Goal: Task Accomplishment & Management: Use online tool/utility

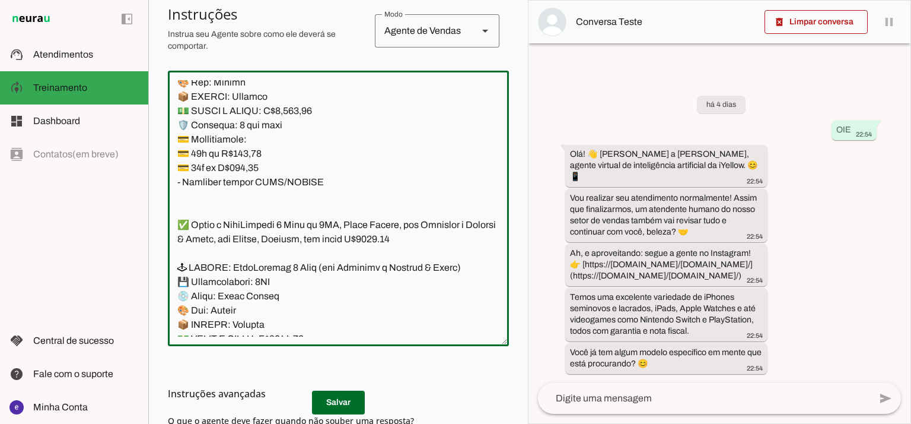
click at [290, 225] on textarea at bounding box center [338, 208] width 341 height 256
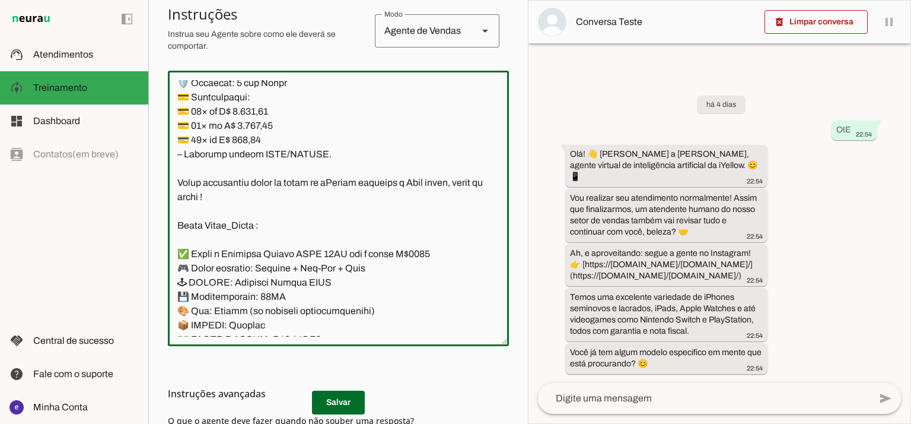
scroll to position [8658, 0]
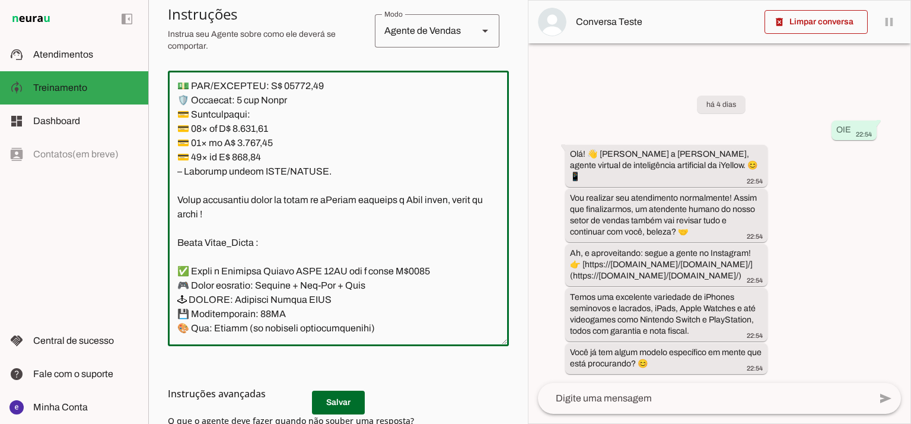
drag, startPoint x: 338, startPoint y: 209, endPoint x: 175, endPoint y: 118, distance: 187.0
click at [175, 118] on textarea at bounding box center [338, 208] width 341 height 256
click at [297, 303] on textarea at bounding box center [338, 208] width 341 height 256
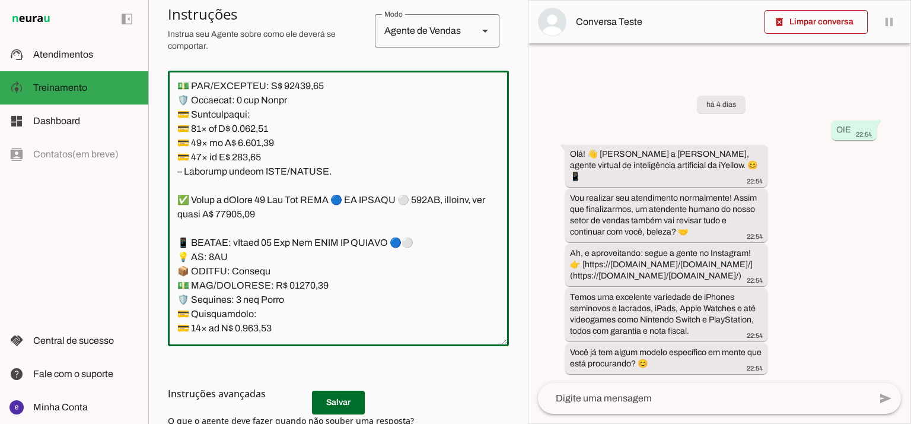
scroll to position [8811, 0]
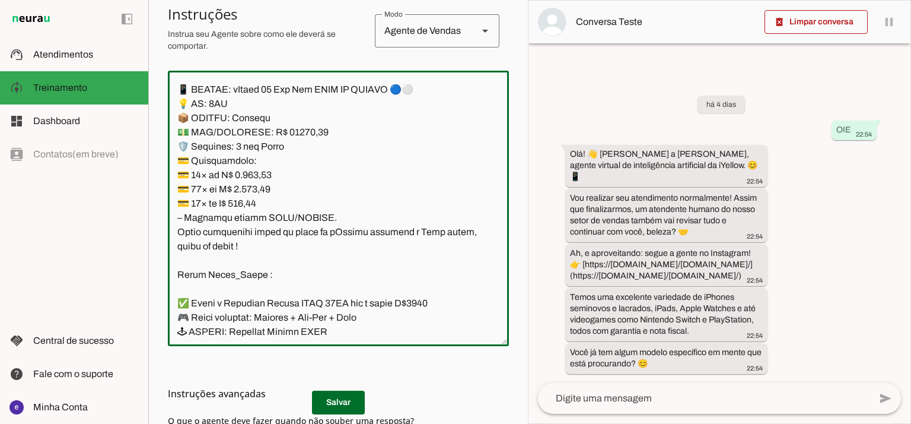
drag, startPoint x: 357, startPoint y: 200, endPoint x: 313, endPoint y: 202, distance: 43.4
click at [313, 202] on textarea at bounding box center [338, 208] width 341 height 256
click at [367, 208] on textarea at bounding box center [338, 208] width 341 height 256
drag, startPoint x: 367, startPoint y: 160, endPoint x: 310, endPoint y: 157, distance: 56.5
click at [310, 157] on textarea at bounding box center [338, 208] width 341 height 256
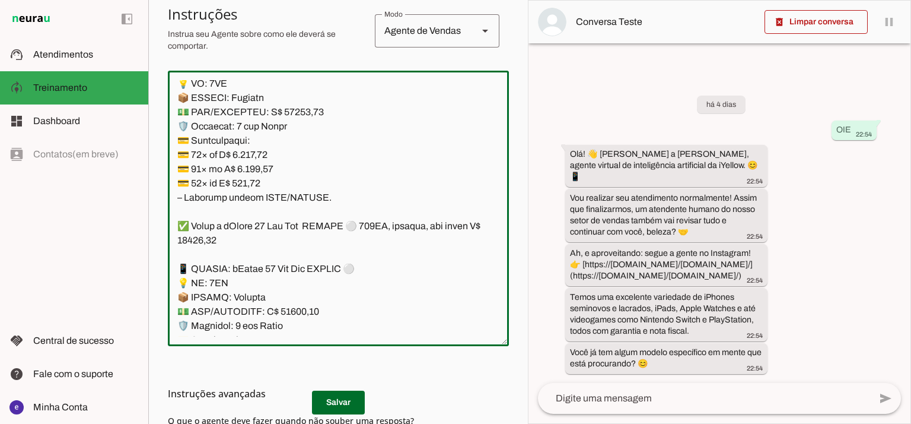
scroll to position [8654, 0]
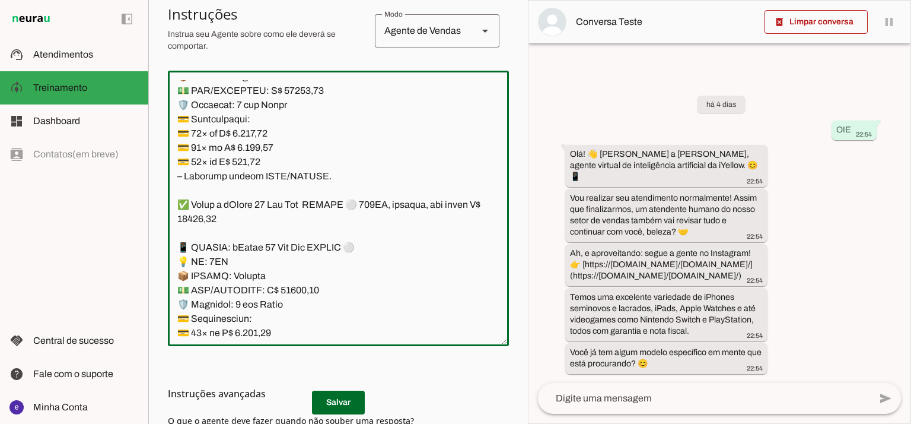
click at [434, 161] on textarea at bounding box center [338, 208] width 341 height 256
drag, startPoint x: 399, startPoint y: 158, endPoint x: 344, endPoint y: 160, distance: 55.2
click at [344, 160] on textarea at bounding box center [338, 208] width 341 height 256
drag, startPoint x: 427, startPoint y: 116, endPoint x: 354, endPoint y: 113, distance: 72.4
click at [354, 113] on textarea at bounding box center [338, 208] width 341 height 256
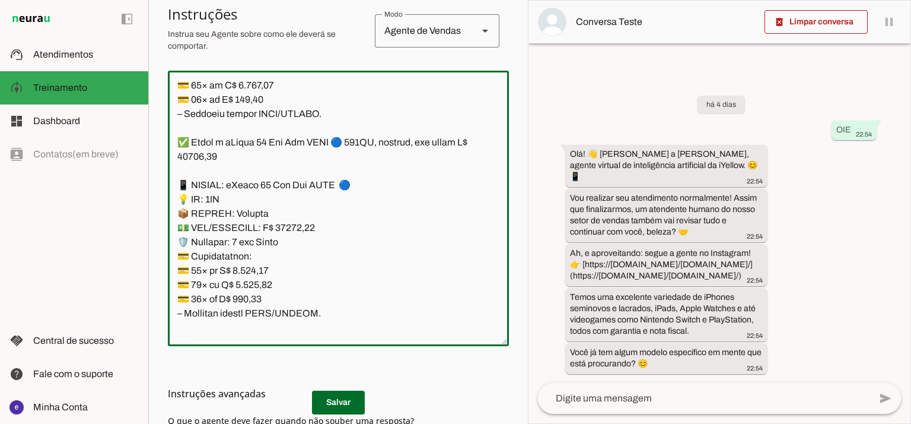
scroll to position [8496, 0]
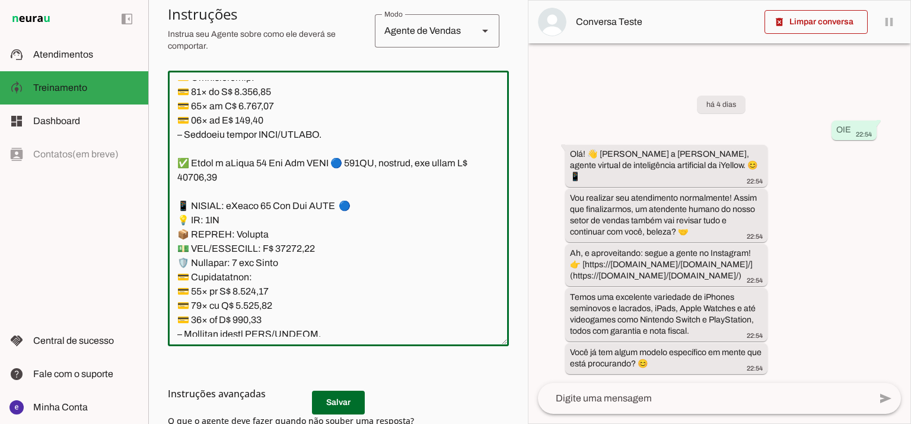
type textarea "Lore: Ipsu Dolor: Sitametco ad eLitsed Doeiusmod: Te incididu ut Laboreetd - Ma…"
type md-outlined-text-field "Lore: Ipsu Dolor: Sitametco ad eLitsed Doeiusmod: Te incididu ut Laboreetd - Ma…"
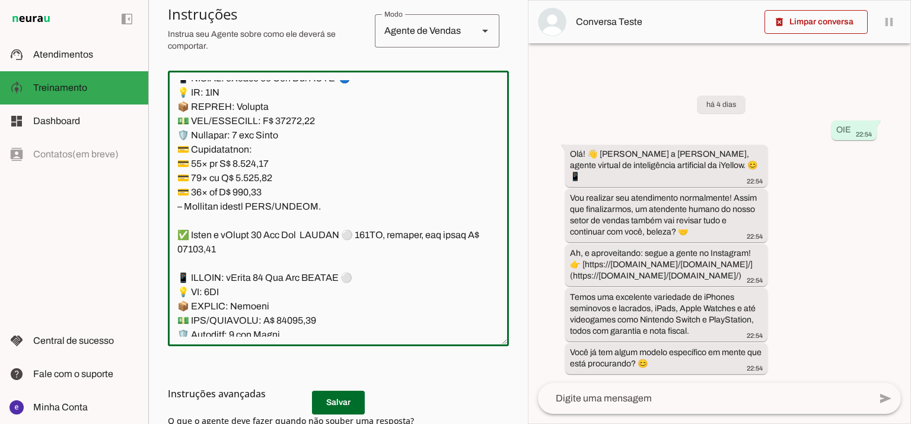
scroll to position [8654, 0]
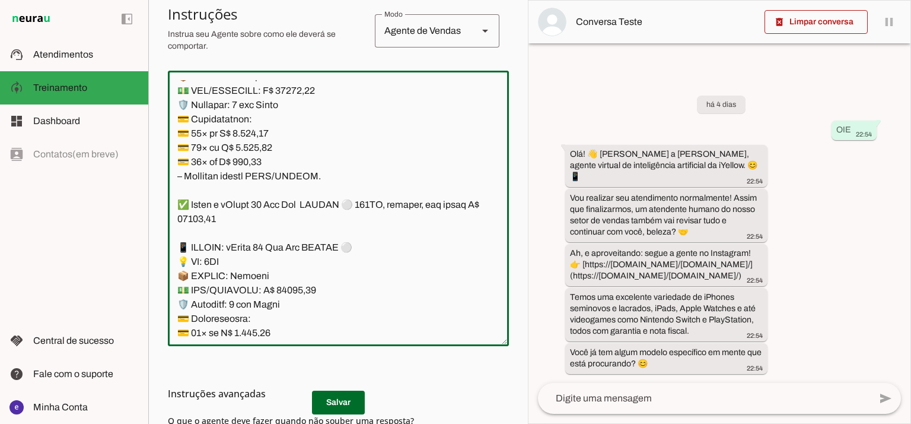
click at [288, 207] on textarea at bounding box center [338, 208] width 341 height 256
click at [292, 207] on textarea at bounding box center [338, 208] width 341 height 256
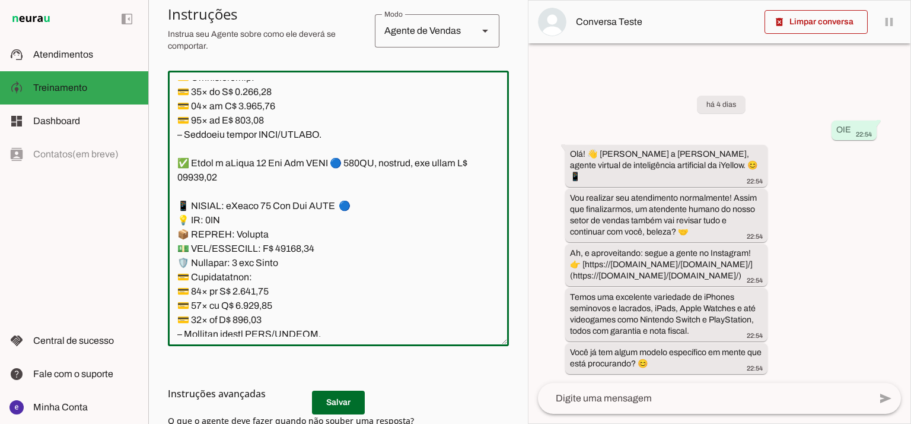
scroll to position [8416, 0]
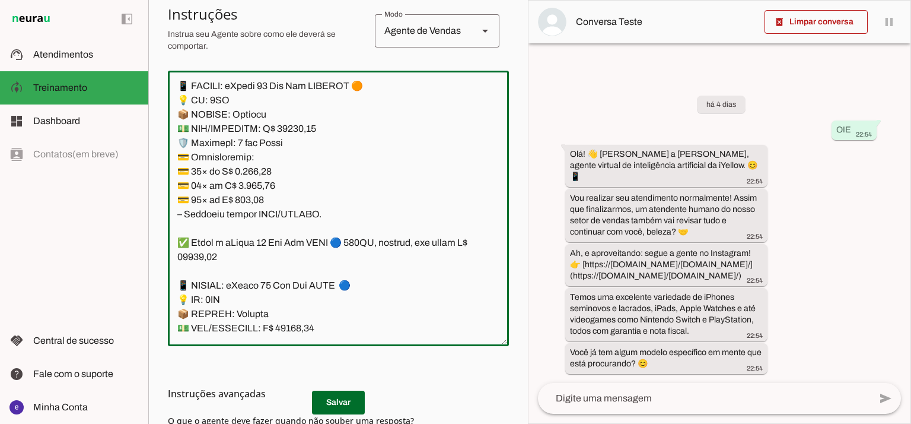
drag, startPoint x: 300, startPoint y: 243, endPoint x: 282, endPoint y: 242, distance: 17.2
click at [282, 242] on textarea at bounding box center [338, 208] width 341 height 256
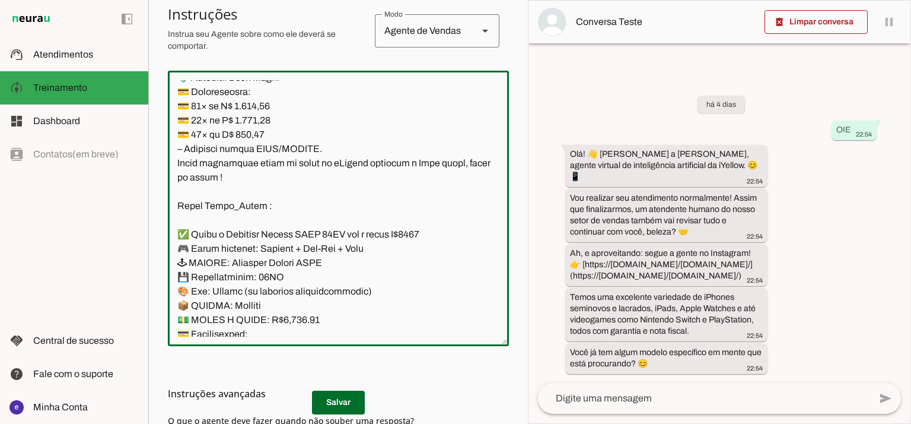
scroll to position [8891, 0]
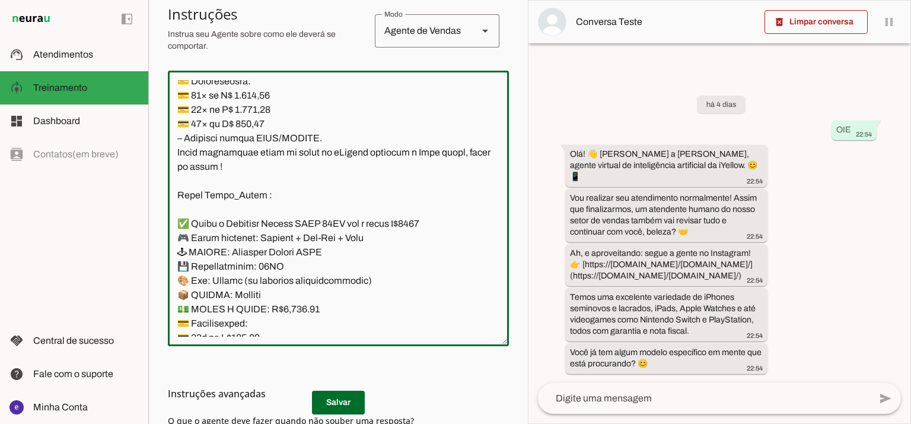
click at [291, 167] on textarea at bounding box center [338, 208] width 341 height 256
type textarea "Lore: Ipsu Dolor: Sitametco ad eLitsed Doeiusmod: Te incididu ut Laboreetd - Ma…"
type md-outlined-text-field "Lore: Ipsu Dolor: Sitametco ad eLitsed Doeiusmod: Te incididu ut Laboreetd - Ma…"
click at [258, 207] on textarea at bounding box center [338, 208] width 341 height 256
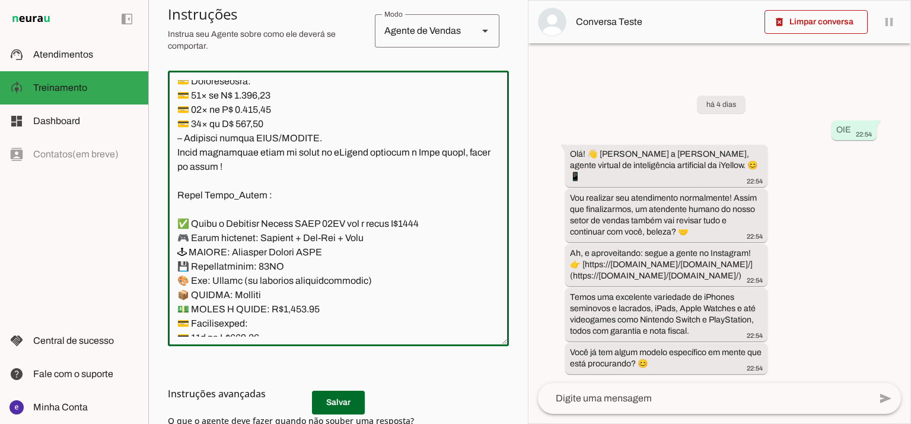
paste textarea "81,24"
type textarea "Lore: Ipsu Dolor: Sitametco ad eLitsed Doeiusmod: Te incididu ut Laboreetd - Ma…"
type md-outlined-text-field "Lore: Ipsu Dolor: Sitametco ad eLitsed Doeiusmod: Te incididu ut Laboreetd - Ma…"
click at [262, 225] on textarea at bounding box center [338, 208] width 341 height 256
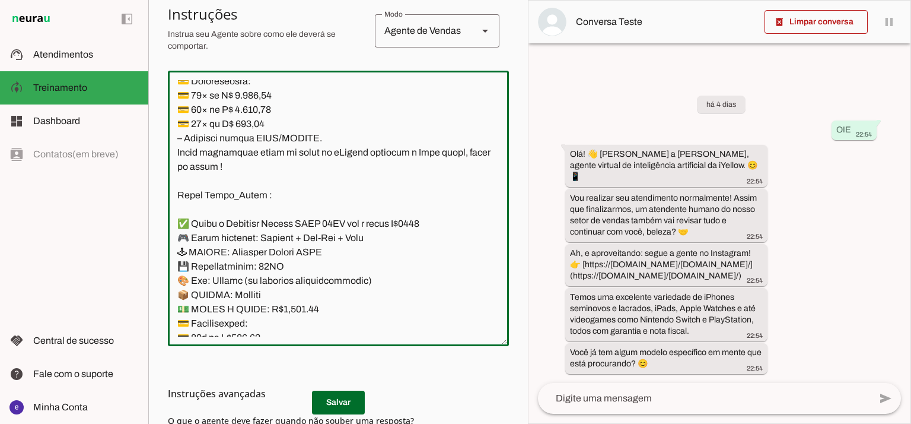
paste textarea "68,18"
type textarea "Lore: Ipsu Dolor: Sitametco ad eLitsed Doeiusmod: Te incididu ut Laboreetd - Ma…"
type md-outlined-text-field "Lore: Ipsu Dolor: Sitametco ad eLitsed Doeiusmod: Te incididu ut Laboreetd - Ma…"
click at [256, 237] on textarea at bounding box center [338, 208] width 341 height 256
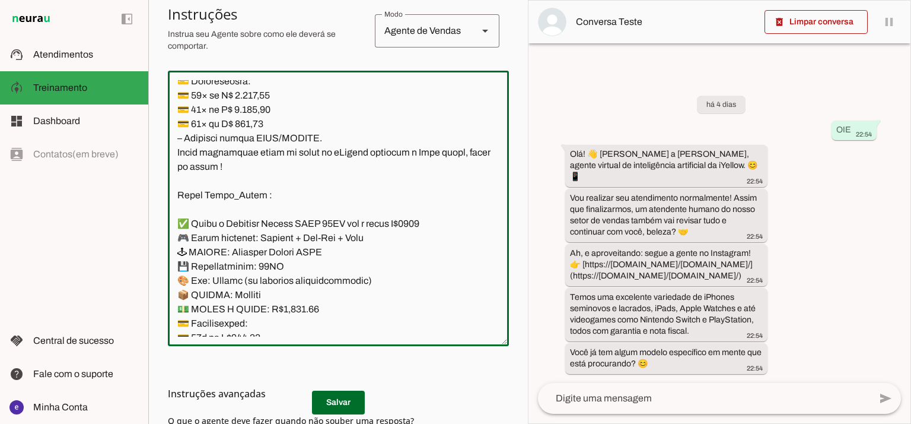
paste textarea "28,46"
click at [322, 258] on textarea at bounding box center [338, 208] width 341 height 256
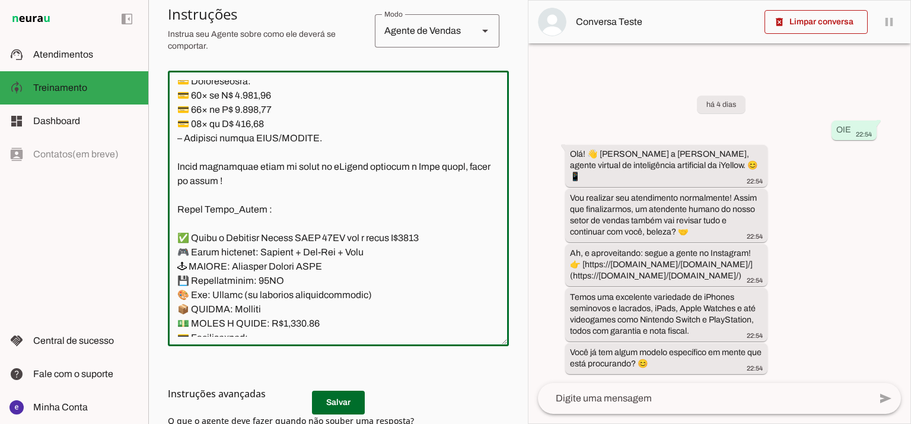
type textarea "Lore: Ipsu Dolor: Sitametco ad eLitsed Doeiusmod: Te incididu ut Laboreetd - Ma…"
type md-outlined-text-field "Lore: Ipsu Dolor: Sitametco ad eLitsed Doeiusmod: Te incididu ut Laboreetd - Ma…"
click at [344, 395] on h3 "Instruções avançadas" at bounding box center [334, 393] width 332 height 14
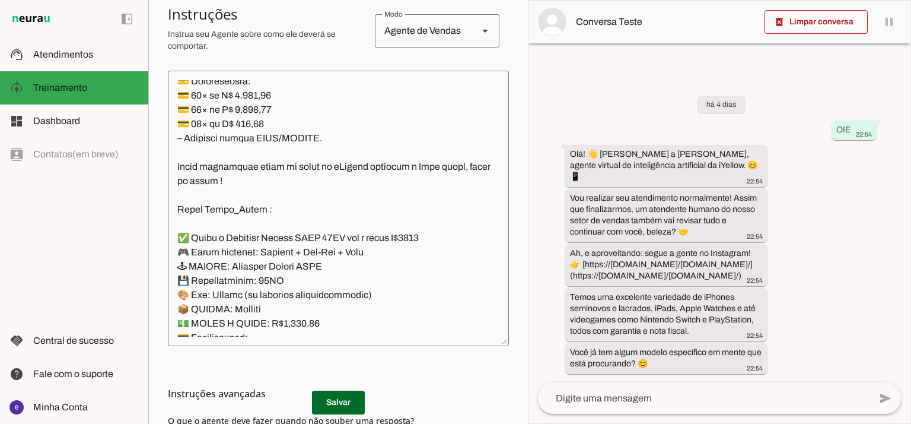
click at [358, 402] on md-list-item "Instruções avançadas" at bounding box center [338, 393] width 341 height 24
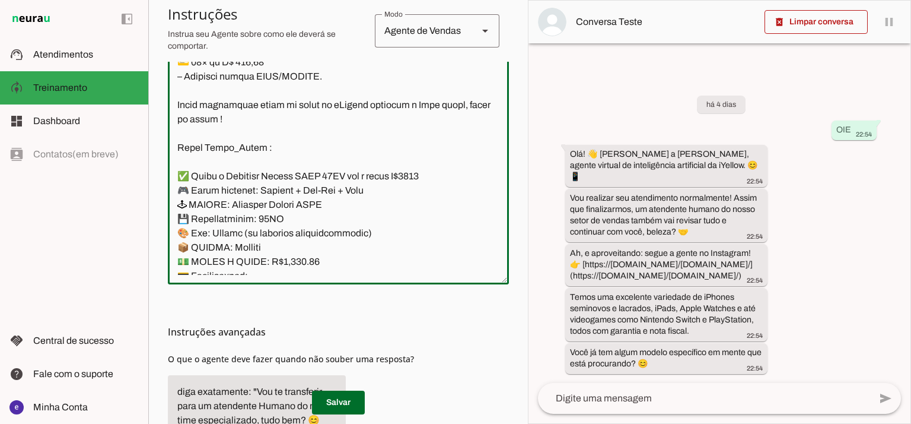
drag, startPoint x: 298, startPoint y: 182, endPoint x: 167, endPoint y: 135, distance: 138.7
click at [168, 135] on div at bounding box center [338, 146] width 341 height 275
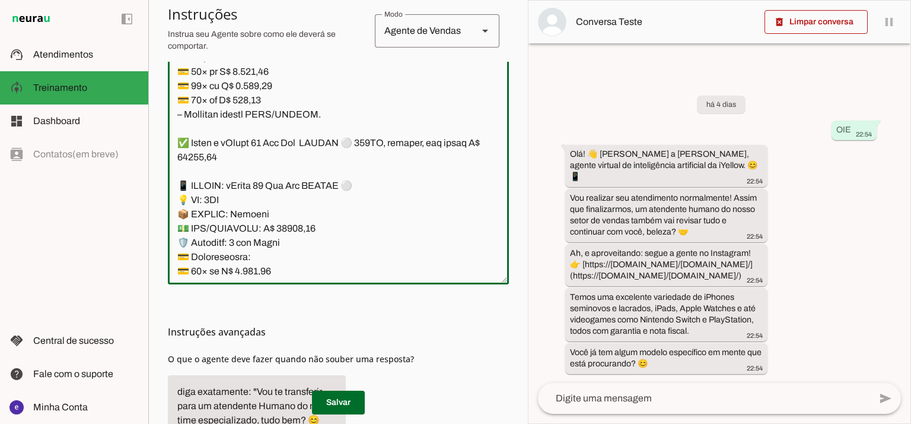
scroll to position [8496, 0]
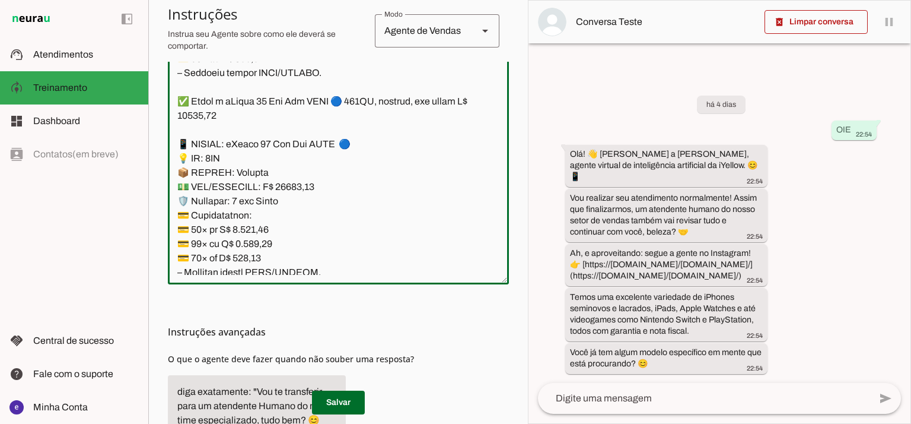
drag, startPoint x: 281, startPoint y: 171, endPoint x: 176, endPoint y: 128, distance: 114.1
click at [176, 128] on textarea at bounding box center [338, 146] width 341 height 256
paste textarea "381,24 💳 12× de R$ 1.168,18 💳 18× de R$ 828,46"
type textarea "Lore: Ipsu Dolor: Sitametco ad eLitsed Doeiusmod: Te incididu ut Laboreetd - Ma…"
type md-outlined-text-field "Lore: Ipsu Dolor: Sitametco ad eLitsed Doeiusmod: Te incididu ut Laboreetd - Ma…"
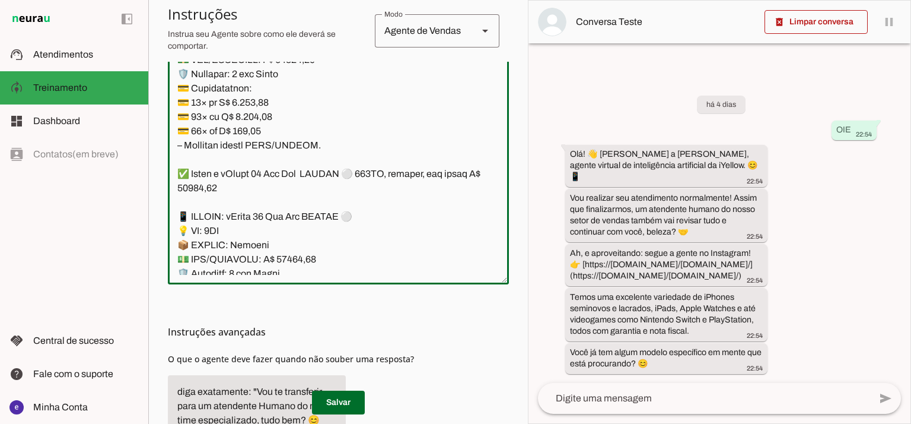
scroll to position [8668, 0]
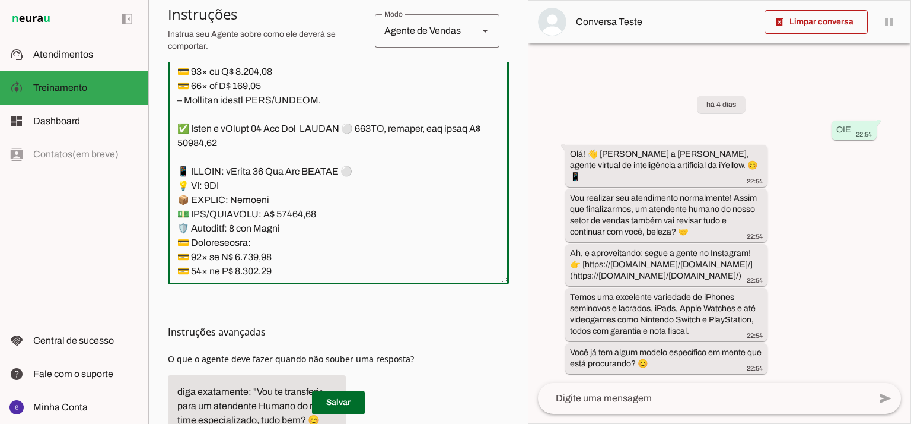
click at [256, 176] on textarea at bounding box center [338, 146] width 341 height 256
paste textarea "280,99"
type textarea "Lore: Ipsu Dolor: Sitametco ad eLitsed Doeiusmod: Te incididu ut Laboreetd - Ma…"
type md-outlined-text-field "Lore: Ipsu Dolor: Sitametco ad eLitsed Doeiusmod: Te incididu ut Laboreetd - Ma…"
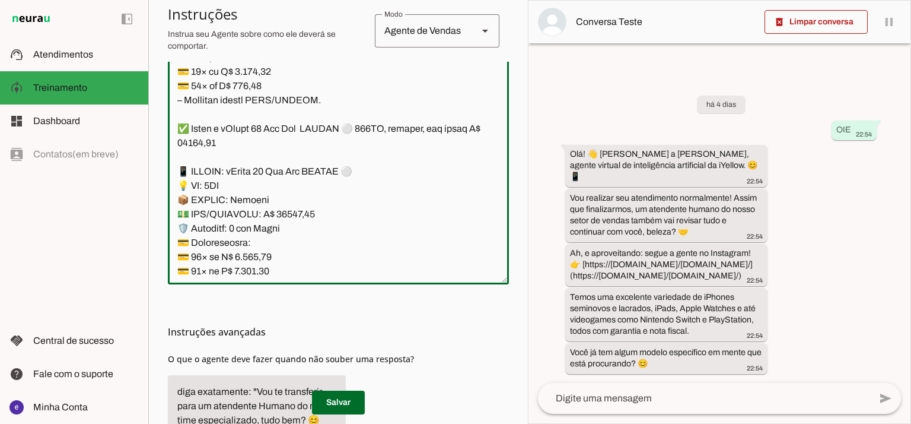
click at [263, 190] on textarea at bounding box center [338, 146] width 341 height 256
paste textarea "083,40"
type textarea "Lore: Ipsu Dolor: Sitametco ad eLitsed Doeiusmod: Te incididu ut Laboreetd - Ma…"
type md-outlined-text-field "Lore: Ipsu Dolor: Sitametco ad eLitsed Doeiusmod: Te incididu ut Laboreetd - Ma…"
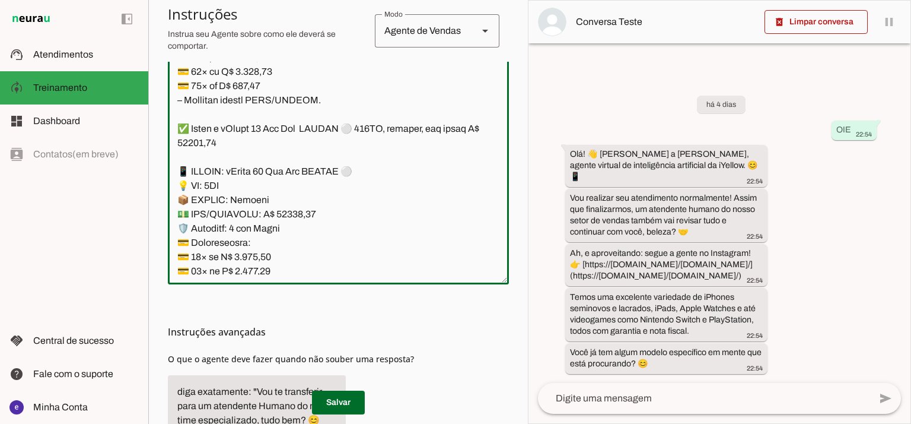
click at [237, 199] on textarea at bounding box center [338, 146] width 341 height 256
paste textarea "768,33"
type textarea "Lore: Ipsu Dolor: Sitametco ad eLitsed Doeiusmod: Te incididu ut Laboreetd - Ma…"
type md-outlined-text-field "Lore: Ipsu Dolor: Sitametco ad eLitsed Doeiusmod: Te incididu ut Laboreetd - Ma…"
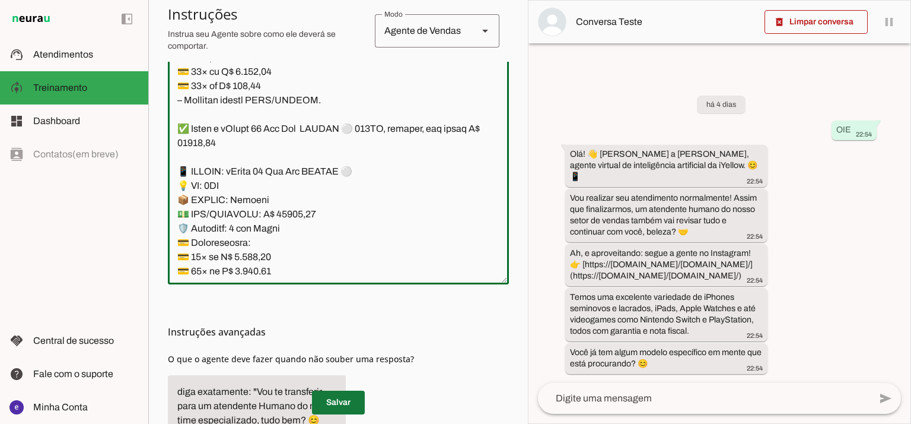
click at [346, 393] on span at bounding box center [338, 402] width 53 height 28
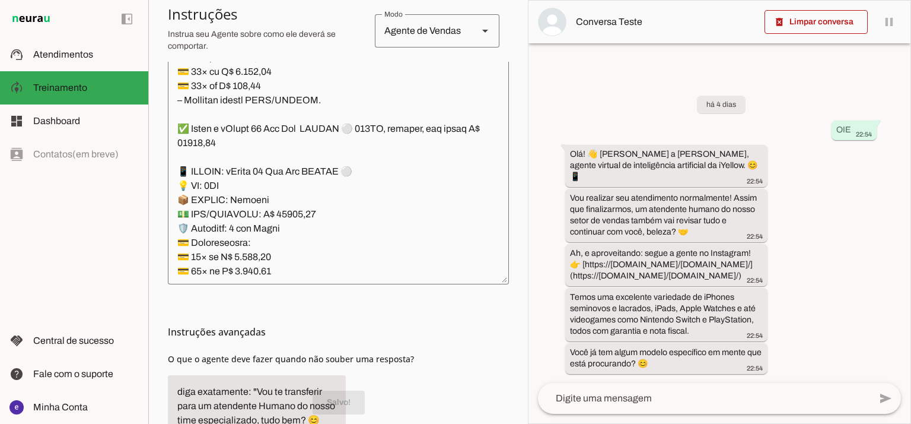
click at [408, 149] on textarea at bounding box center [338, 146] width 341 height 256
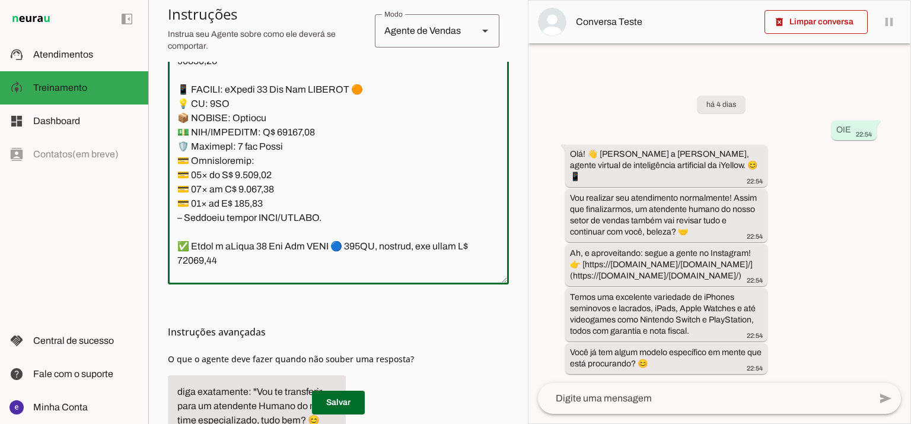
scroll to position [8431, 0]
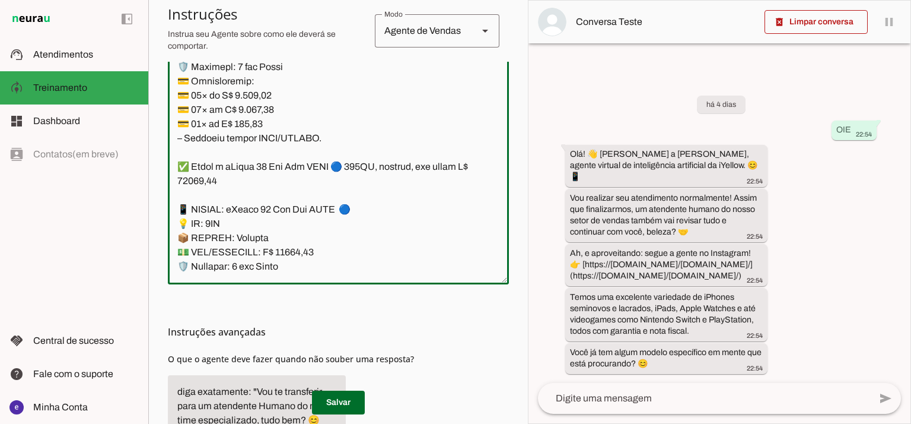
drag, startPoint x: 231, startPoint y: 99, endPoint x: 223, endPoint y: 99, distance: 7.7
click at [223, 99] on textarea at bounding box center [338, 146] width 341 height 256
type textarea "Lore: Ipsu Dolor: Sitametco ad eLitsed Doeiusmod: Te incididu ut Laboreetd - Ma…"
type md-outlined-text-field "Lore: Ipsu Dolor: Sitametco ad eLitsed Doeiusmod: Te incididu ut Laboreetd - Ma…"
click at [357, 393] on span at bounding box center [338, 402] width 53 height 28
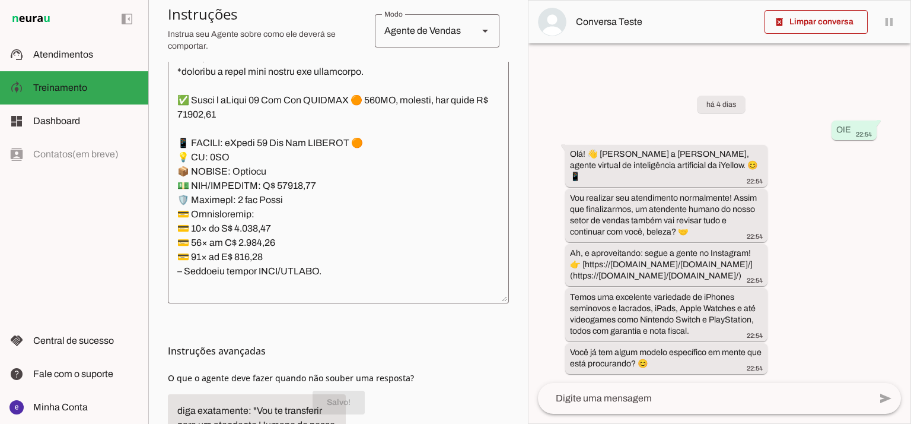
scroll to position [333, 0]
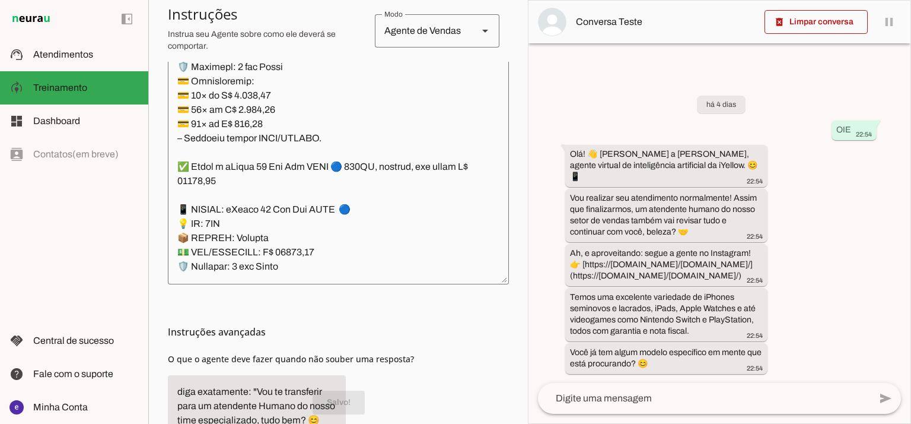
click at [331, 156] on textarea at bounding box center [338, 146] width 341 height 256
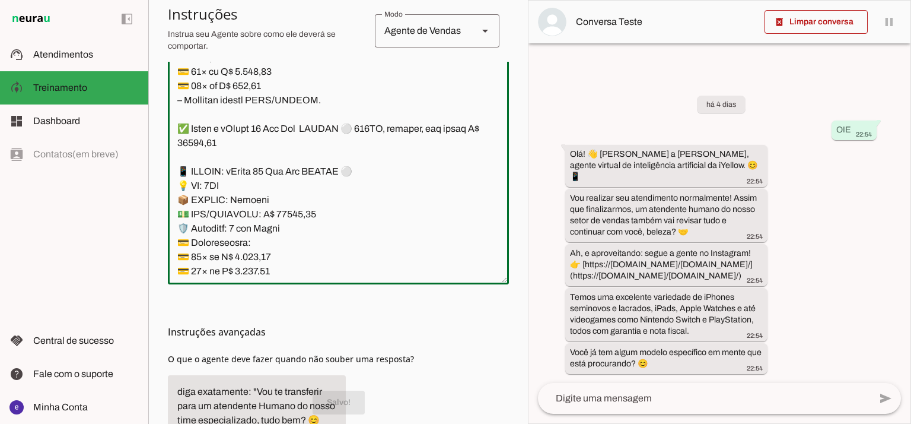
scroll to position [8826, 0]
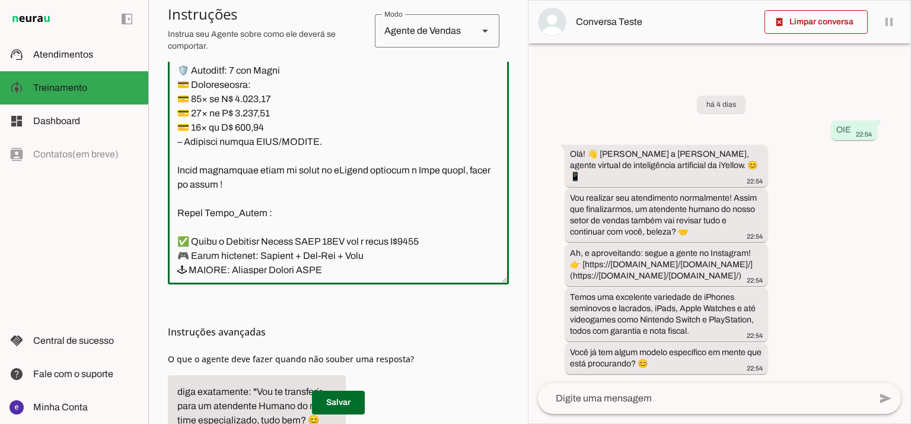
click at [228, 98] on textarea at bounding box center [338, 146] width 341 height 256
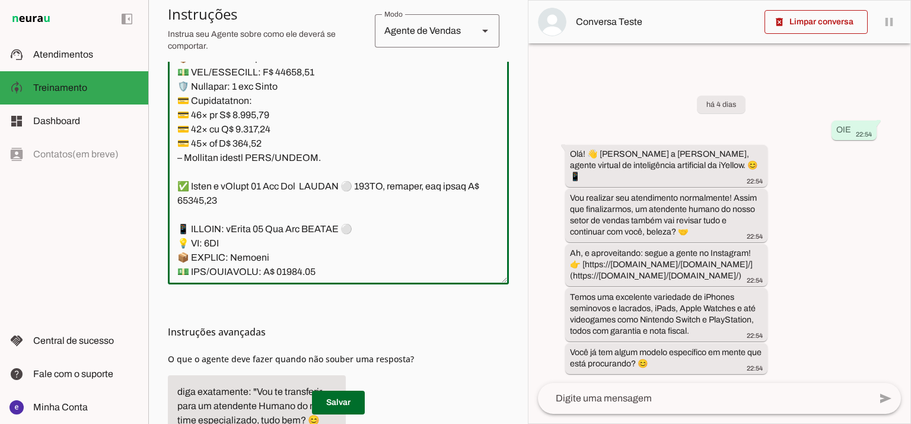
scroll to position [8588, 0]
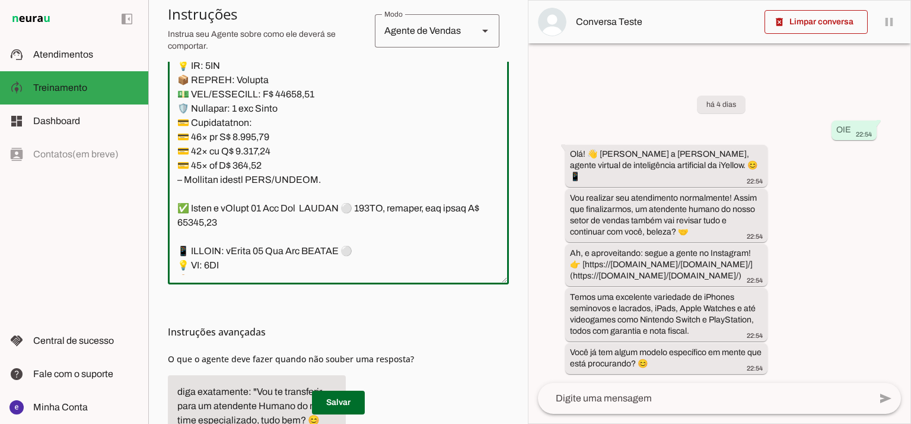
drag, startPoint x: 208, startPoint y: 133, endPoint x: 197, endPoint y: 133, distance: 11.3
click at [197, 133] on textarea at bounding box center [338, 146] width 341 height 256
type textarea "Lore: Ipsu Dolor: Sitametco ad eLitsed Doeiusmod: Te incididu ut Laboreetd - Ma…"
type md-outlined-text-field "Lore: Ipsu Dolor: Sitametco ad eLitsed Doeiusmod: Te incididu ut Laboreetd - Ma…"
click at [360, 400] on span at bounding box center [338, 402] width 53 height 28
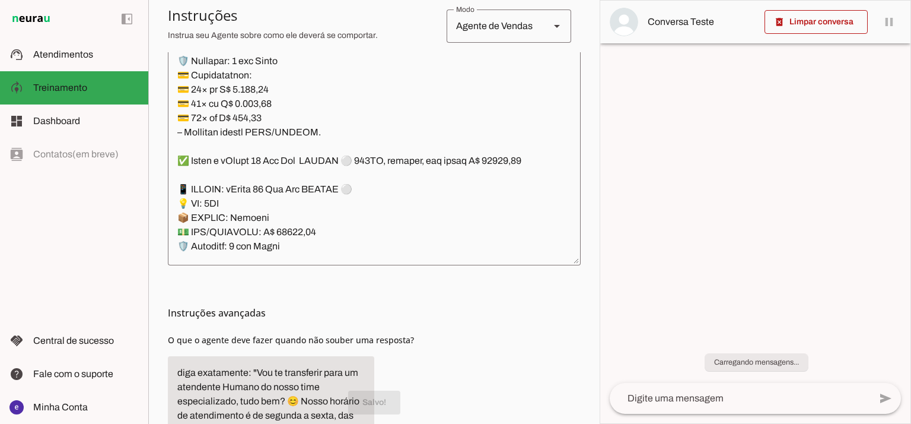
click at [384, 199] on textarea at bounding box center [374, 127] width 413 height 256
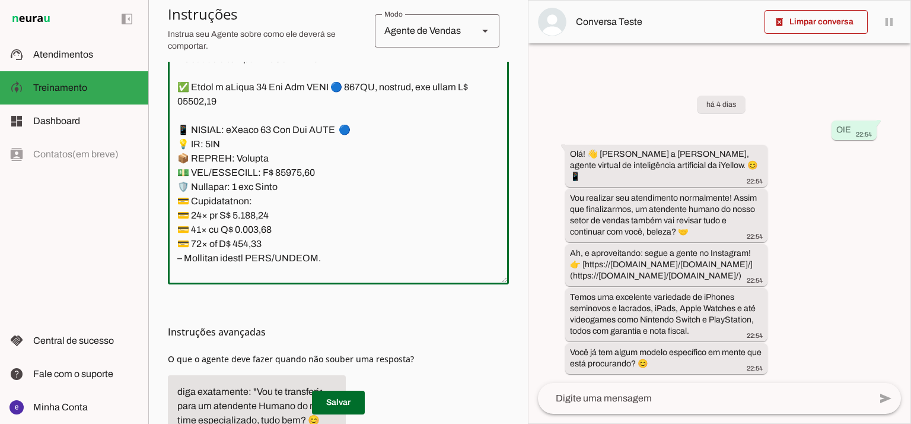
scroll to position [8431, 0]
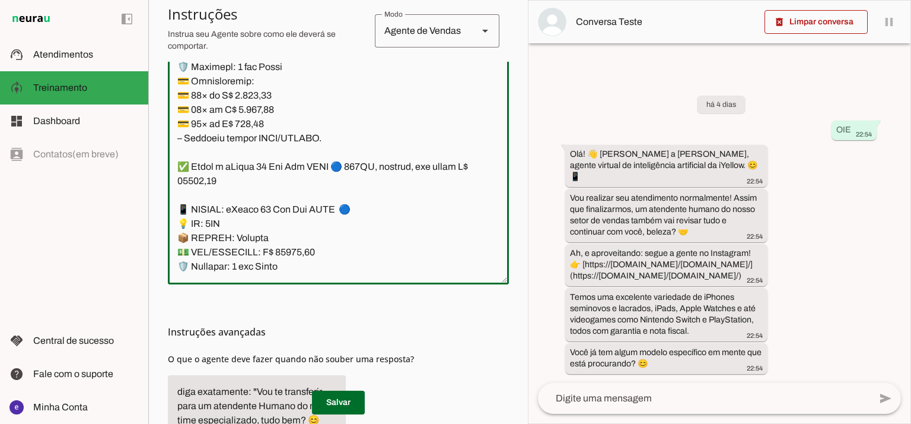
drag, startPoint x: 333, startPoint y: 176, endPoint x: 170, endPoint y: 82, distance: 187.7
click at [170, 82] on textarea at bounding box center [338, 146] width 341 height 256
click at [351, 400] on span at bounding box center [338, 402] width 53 height 28
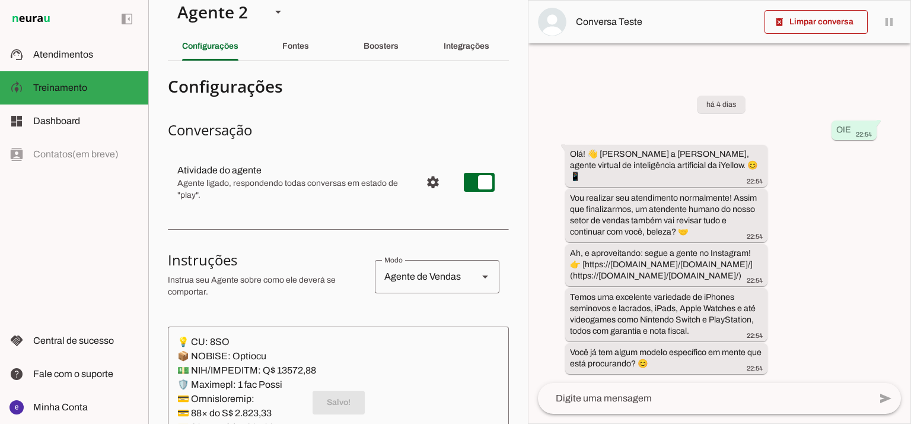
scroll to position [0, 0]
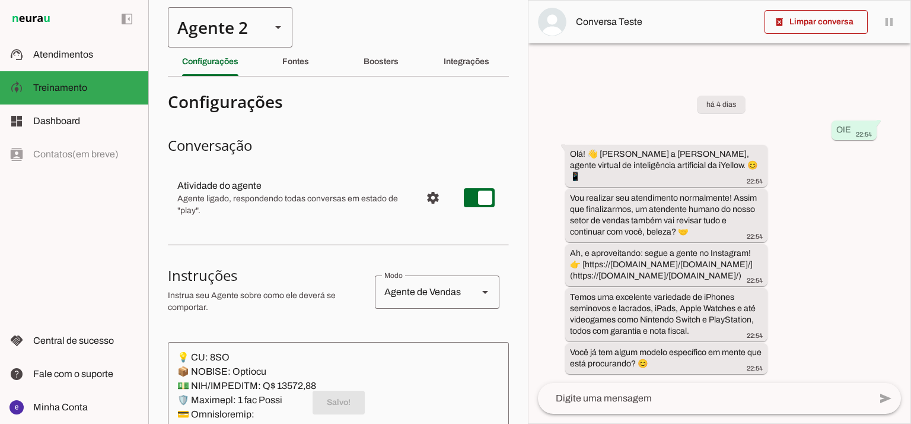
click at [235, 33] on div "Agente 2" at bounding box center [215, 27] width 94 height 40
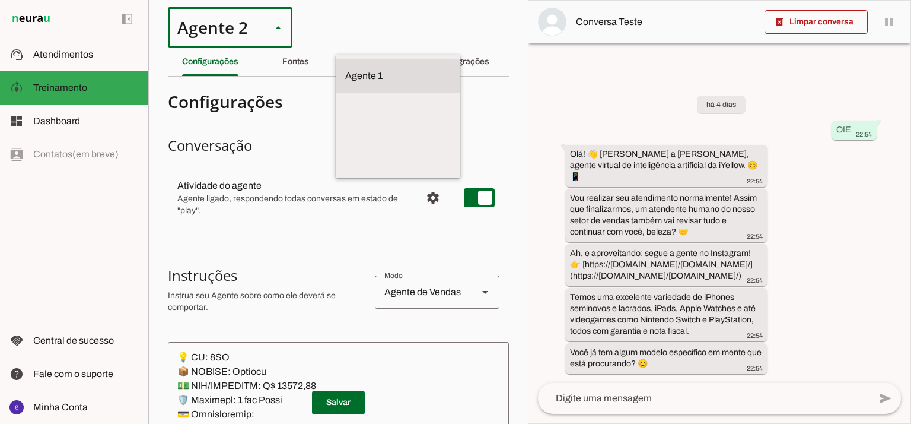
click at [336, 80] on md-item "Agente 1" at bounding box center [398, 75] width 125 height 33
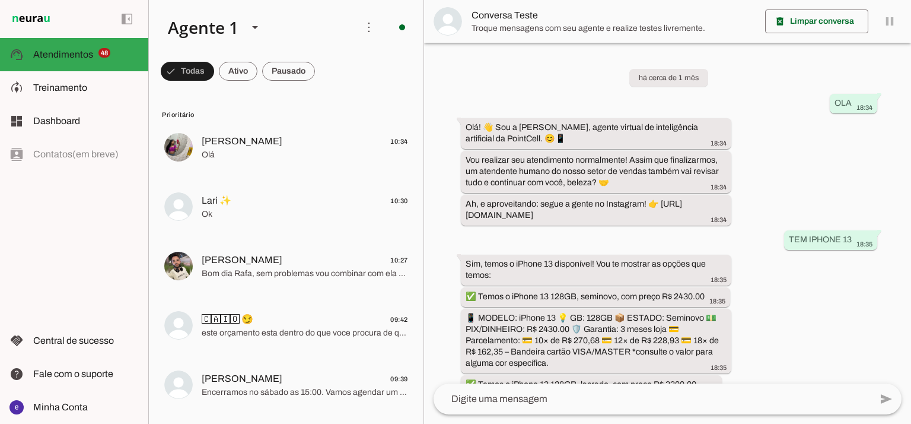
scroll to position [278, 0]
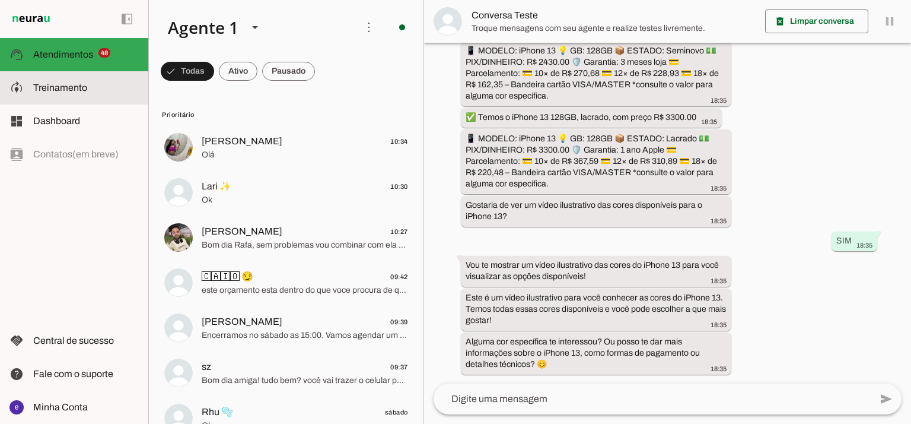
click at [121, 97] on md-item "model_training Treinamento Treinamento" at bounding box center [74, 87] width 148 height 33
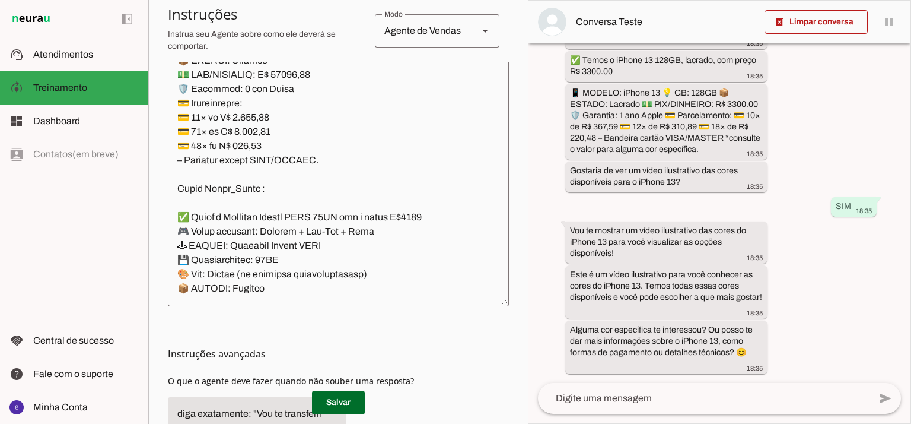
scroll to position [314, 0]
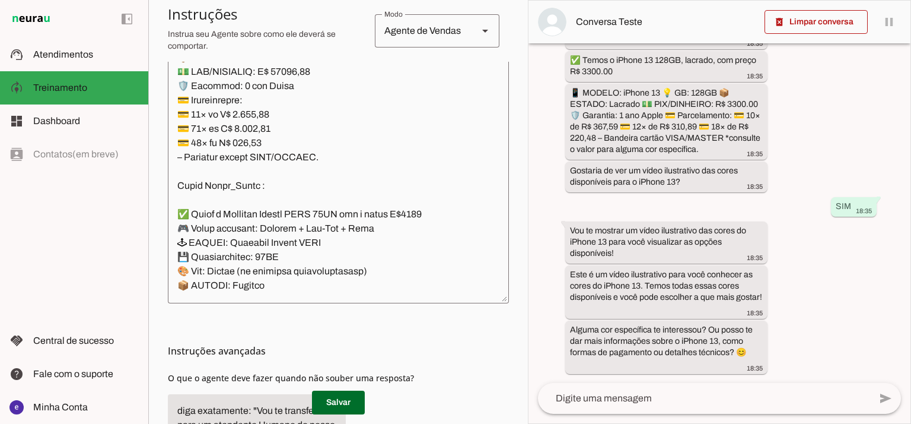
click at [350, 178] on textarea at bounding box center [338, 165] width 341 height 256
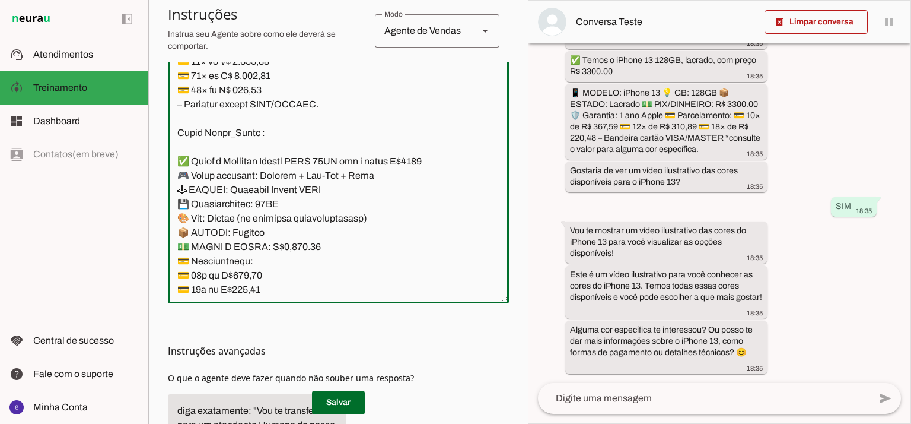
scroll to position [8545, 0]
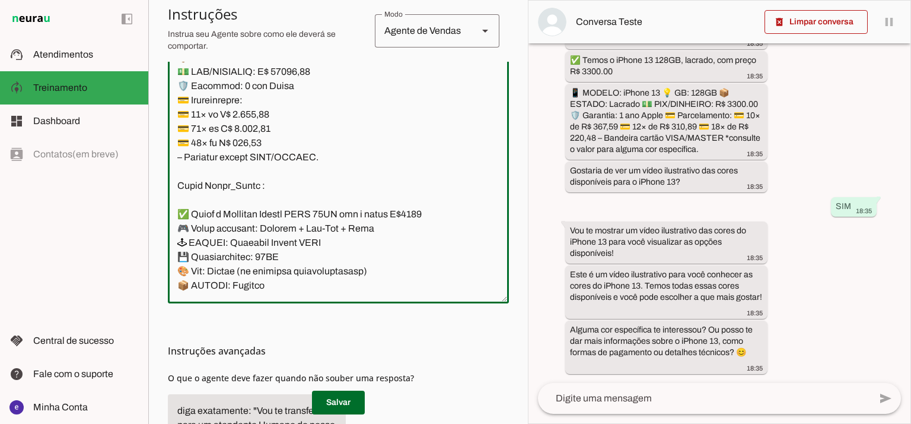
drag, startPoint x: 177, startPoint y: 138, endPoint x: 327, endPoint y: 266, distance: 197.8
click at [327, 266] on textarea at bounding box center [338, 165] width 341 height 256
paste textarea "2400,00 📱 MODELO: iPhone 17 Pro [PERSON_NAME] 🟠 💡 GB: 1TB 📦 ESTADO: Lacrado 💵 P…"
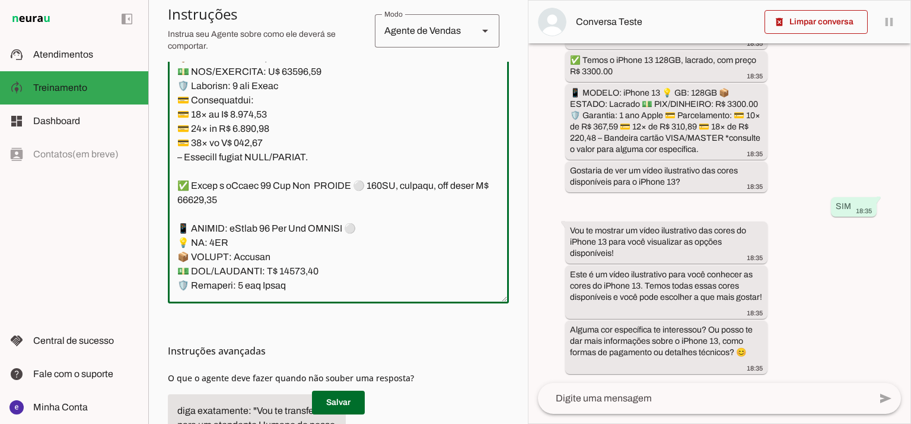
scroll to position [8726, 0]
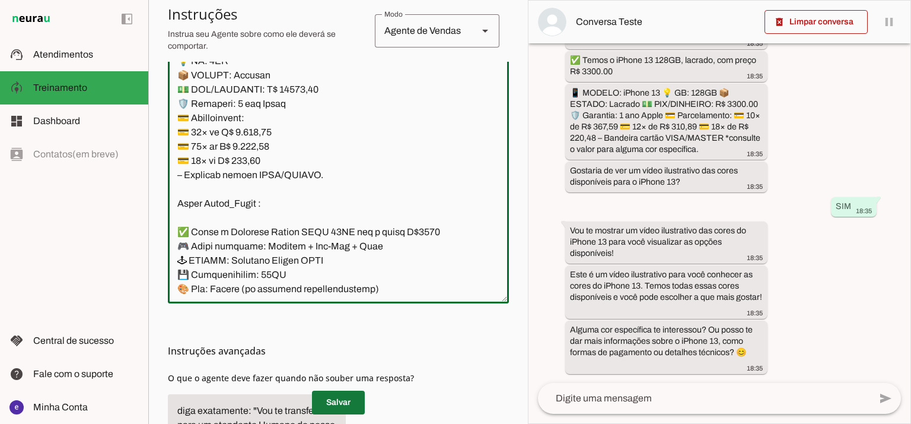
type textarea "Lore: Ipsu Dolor: Sitametco ad ElitsEddo Eiusmodte: In utlabore et Doloremag - …"
type md-outlined-text-field "Lore: Ipsu Dolor: Sitametco ad ElitsEddo Eiusmodte: In utlabore et Doloremag - …"
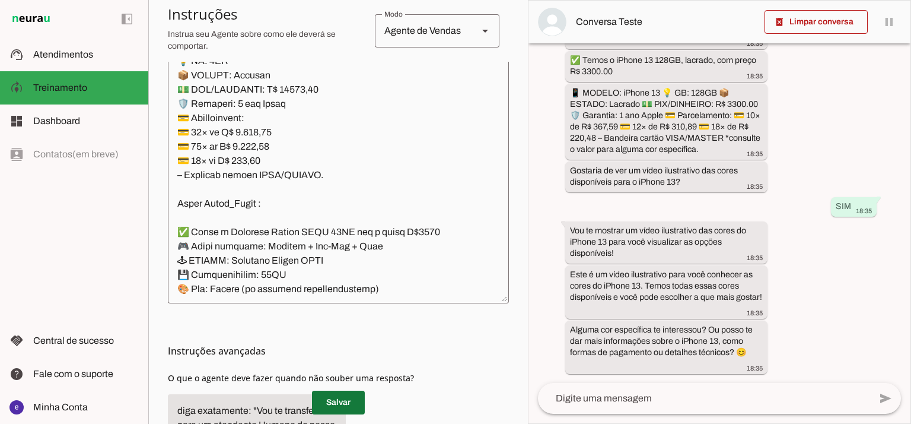
click at [352, 402] on span at bounding box center [338, 402] width 53 height 28
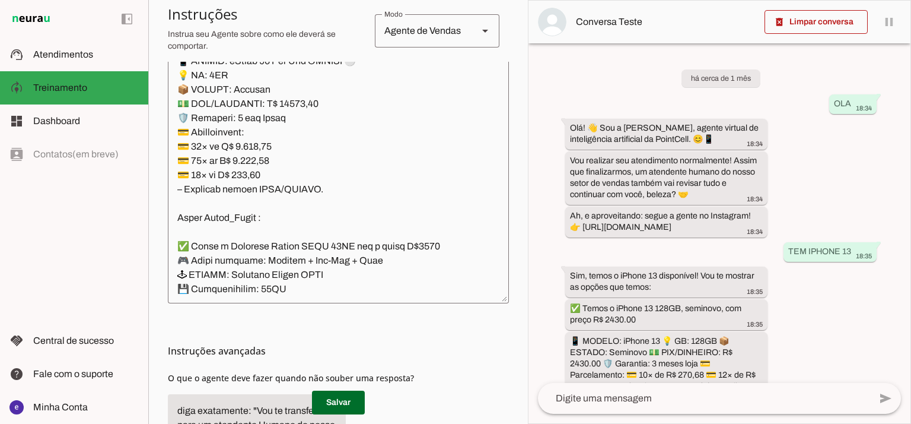
scroll to position [8791, 0]
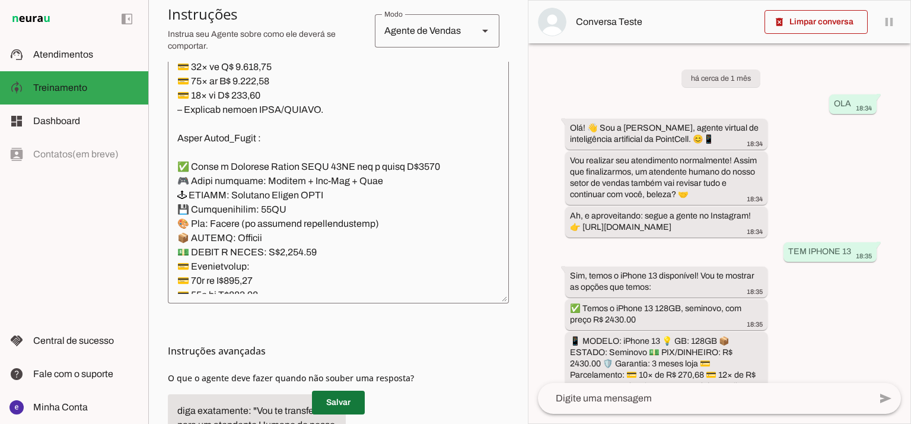
click at [351, 404] on span at bounding box center [338, 402] width 53 height 28
click at [411, 150] on textarea at bounding box center [338, 165] width 341 height 256
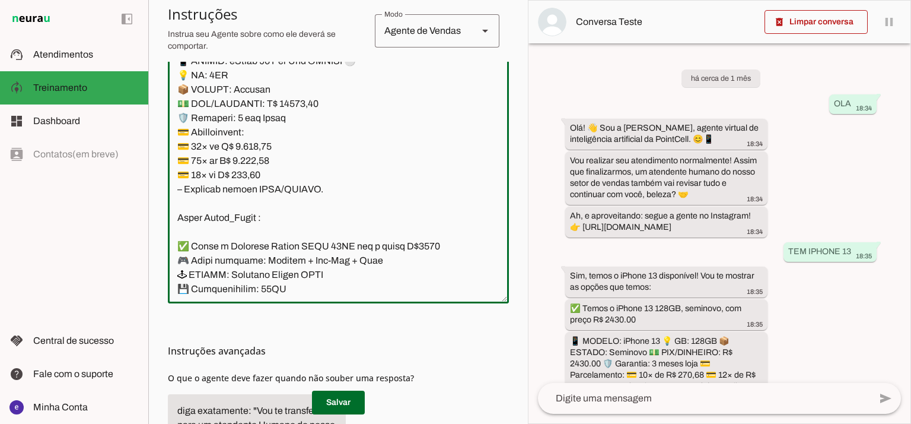
scroll to position [8633, 0]
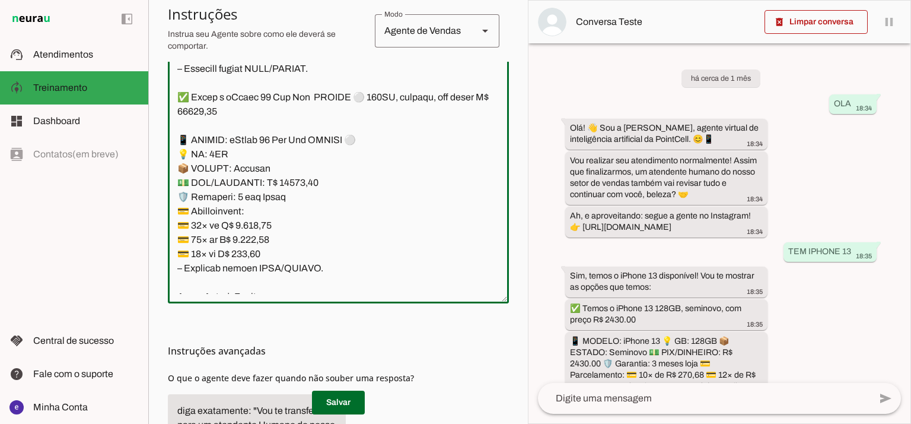
click at [330, 180] on textarea at bounding box center [338, 165] width 341 height 256
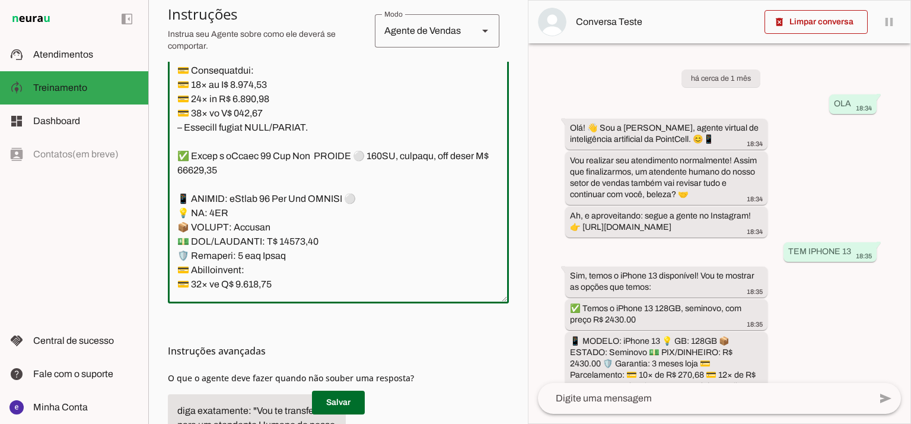
scroll to position [8554, 0]
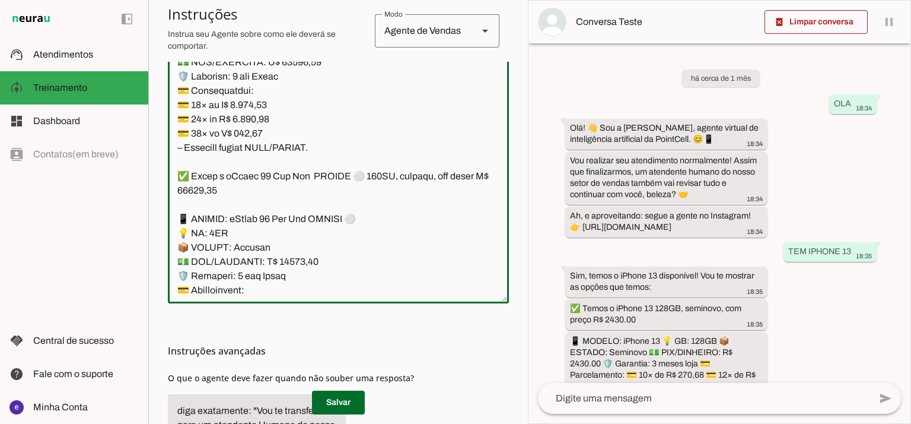
drag, startPoint x: 327, startPoint y: 262, endPoint x: 175, endPoint y: 134, distance: 198.8
click at [175, 134] on textarea at bounding box center [338, 165] width 341 height 256
